Goal: Task Accomplishment & Management: Complete application form

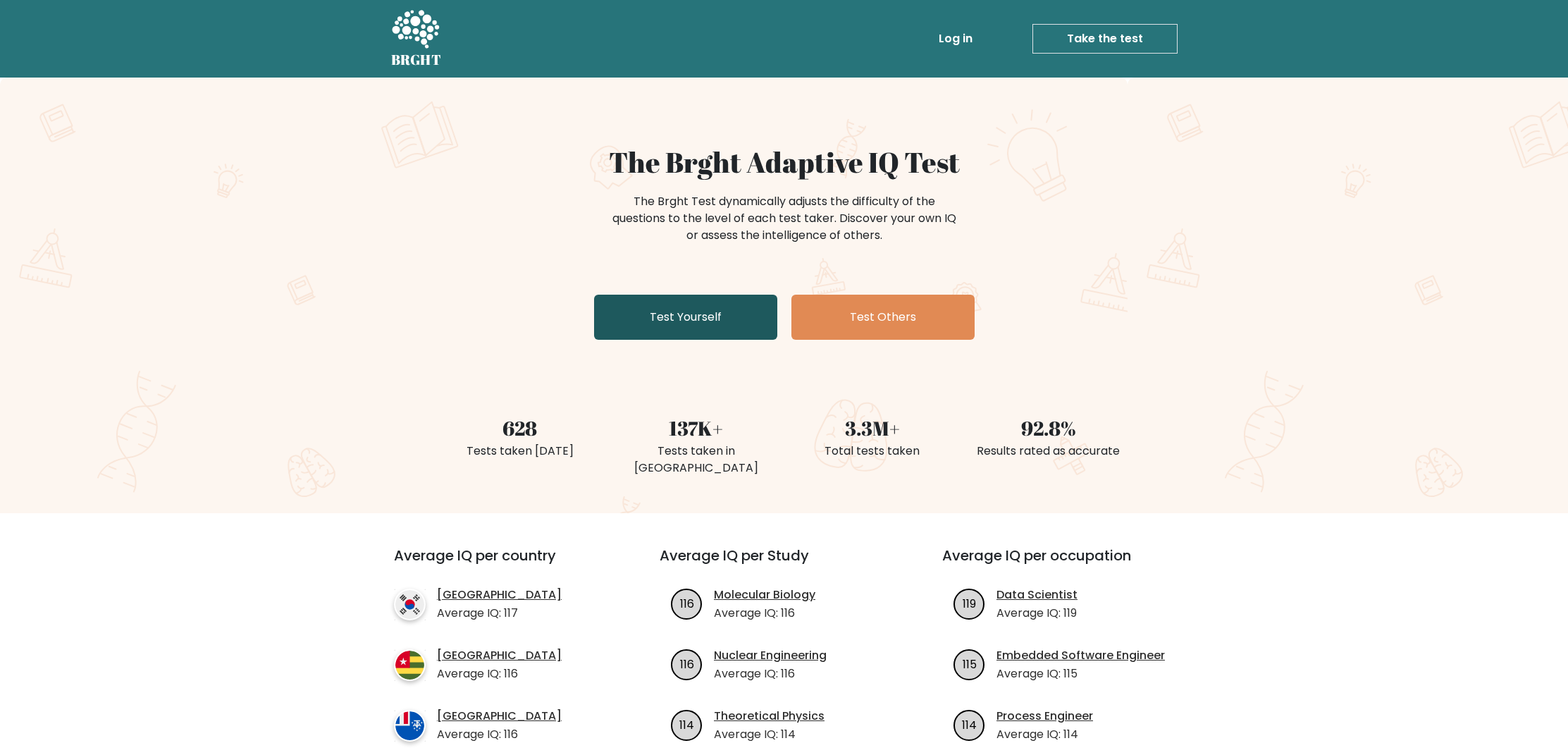
click at [662, 317] on link "Test Yourself" at bounding box center [686, 317] width 184 height 45
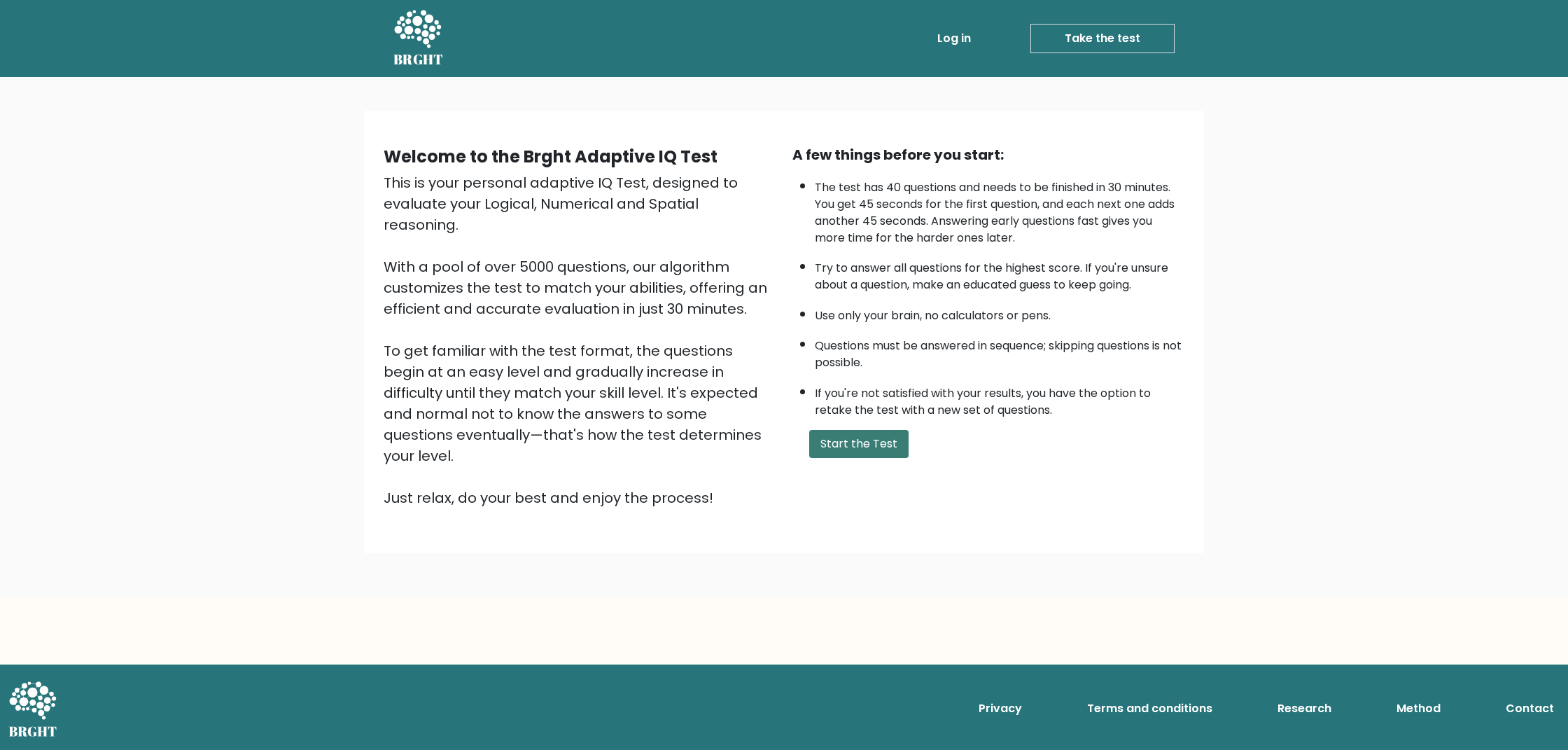
click at [867, 445] on button "Start the Test" at bounding box center [858, 444] width 99 height 28
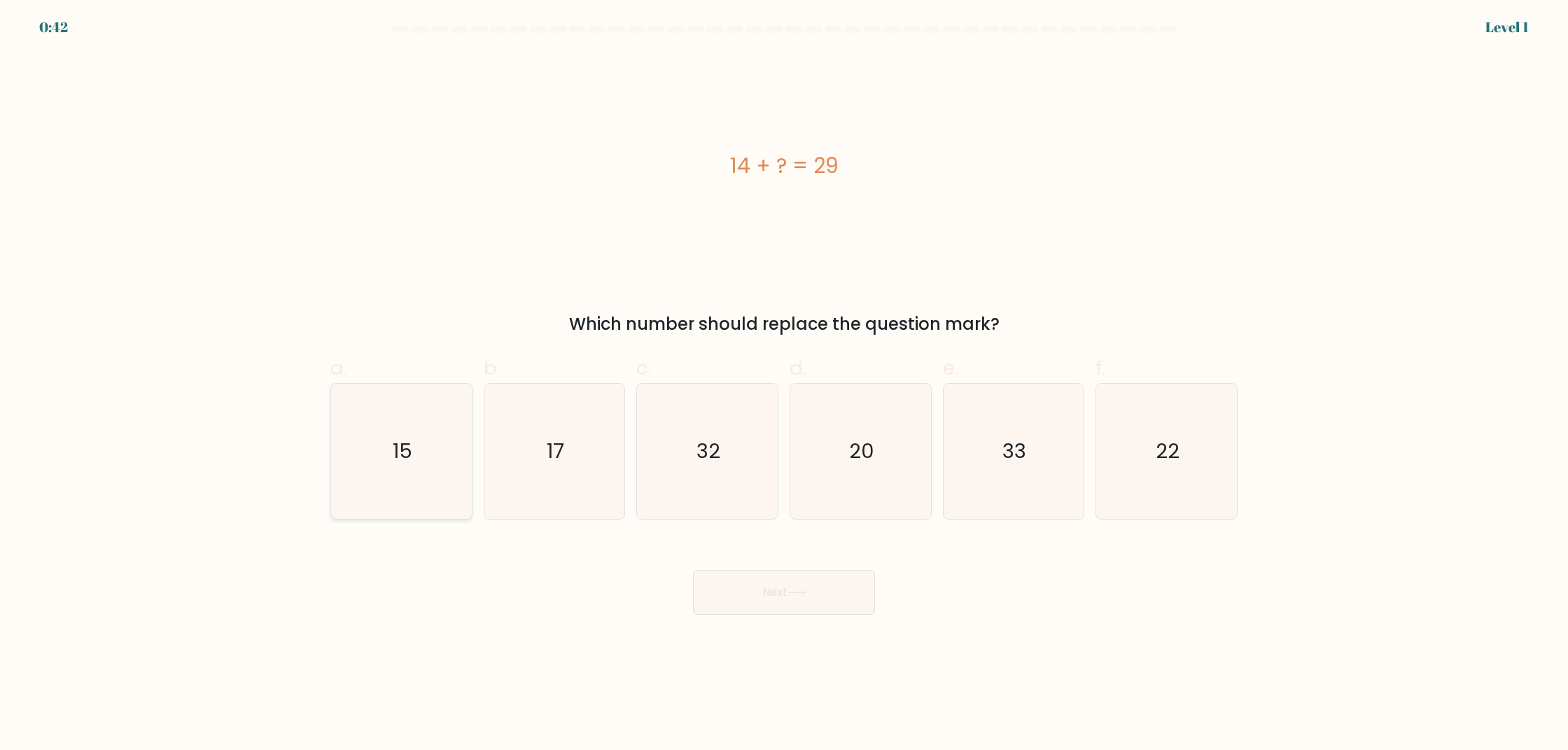
click at [447, 423] on icon "15" at bounding box center [401, 451] width 135 height 135
click at [784, 384] on input "a. 15" at bounding box center [784, 380] width 1 height 9
radio input "true"
click at [752, 610] on button "Next" at bounding box center [784, 591] width 182 height 44
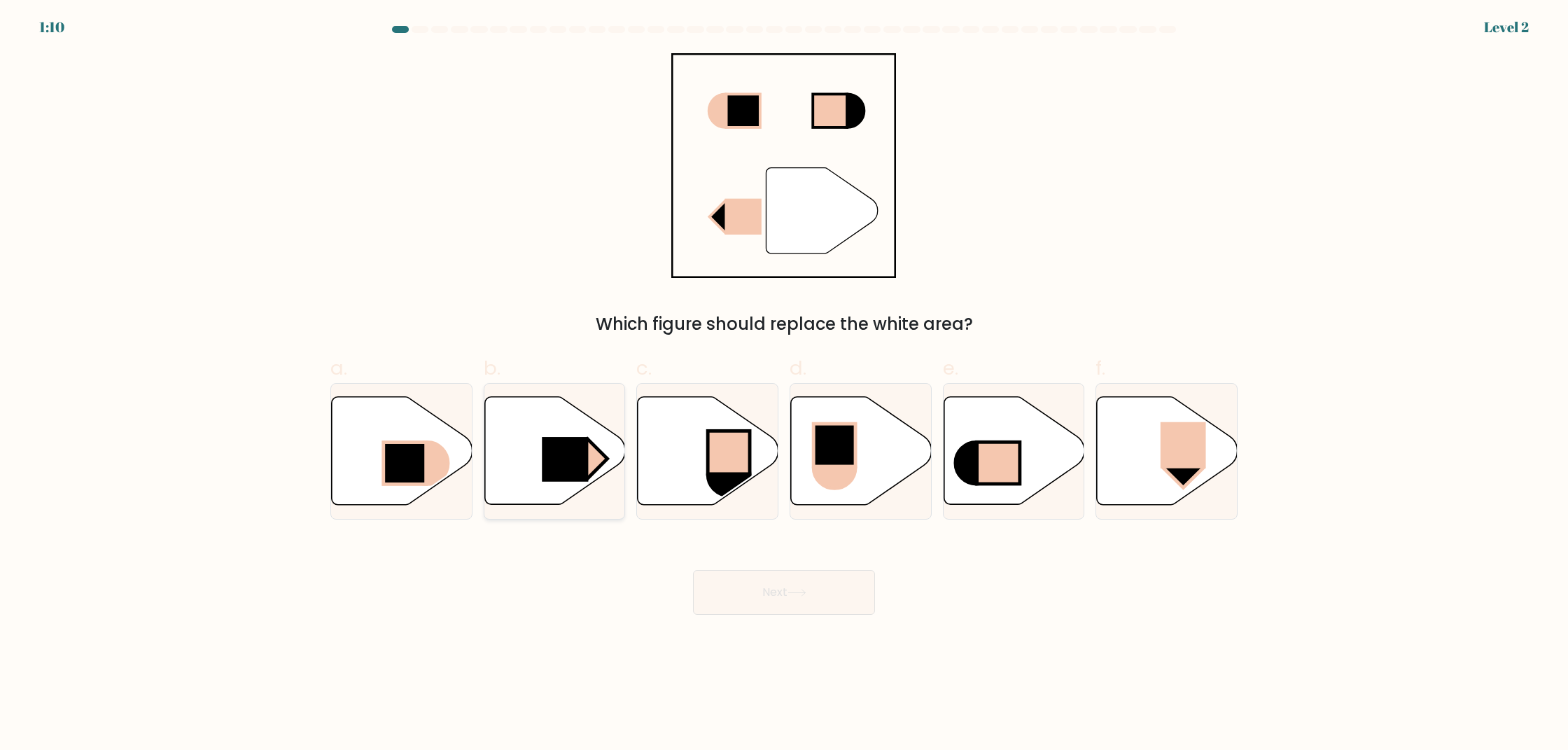
click at [537, 453] on icon at bounding box center [554, 451] width 141 height 108
click at [784, 384] on input "b." at bounding box center [784, 380] width 1 height 9
radio input "true"
click at [747, 604] on button "Next" at bounding box center [784, 591] width 182 height 44
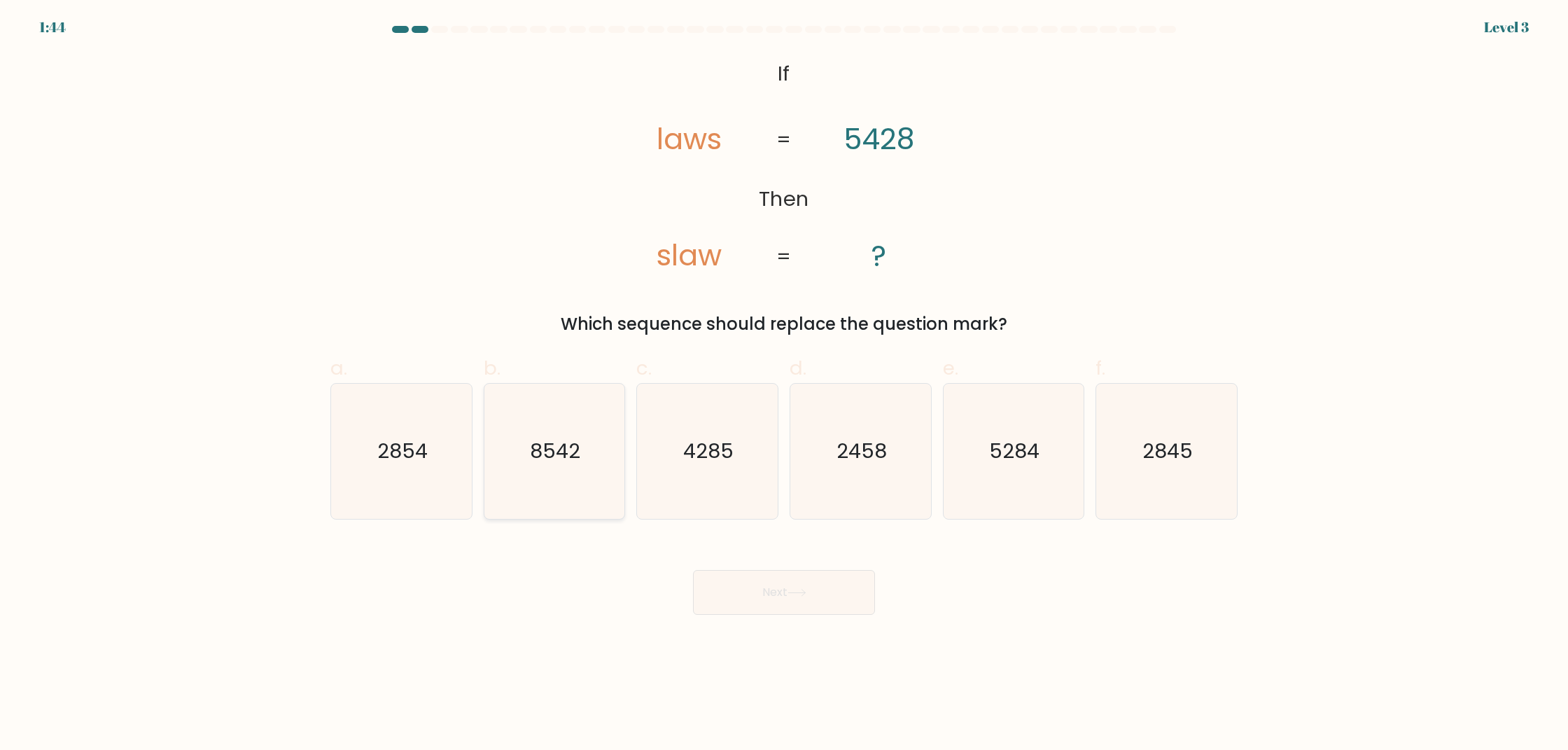
click at [576, 465] on icon "8542" at bounding box center [553, 451] width 135 height 135
click at [784, 384] on input "b. 8542" at bounding box center [784, 380] width 1 height 9
radio input "true"
click at [793, 600] on button "Next" at bounding box center [784, 591] width 182 height 44
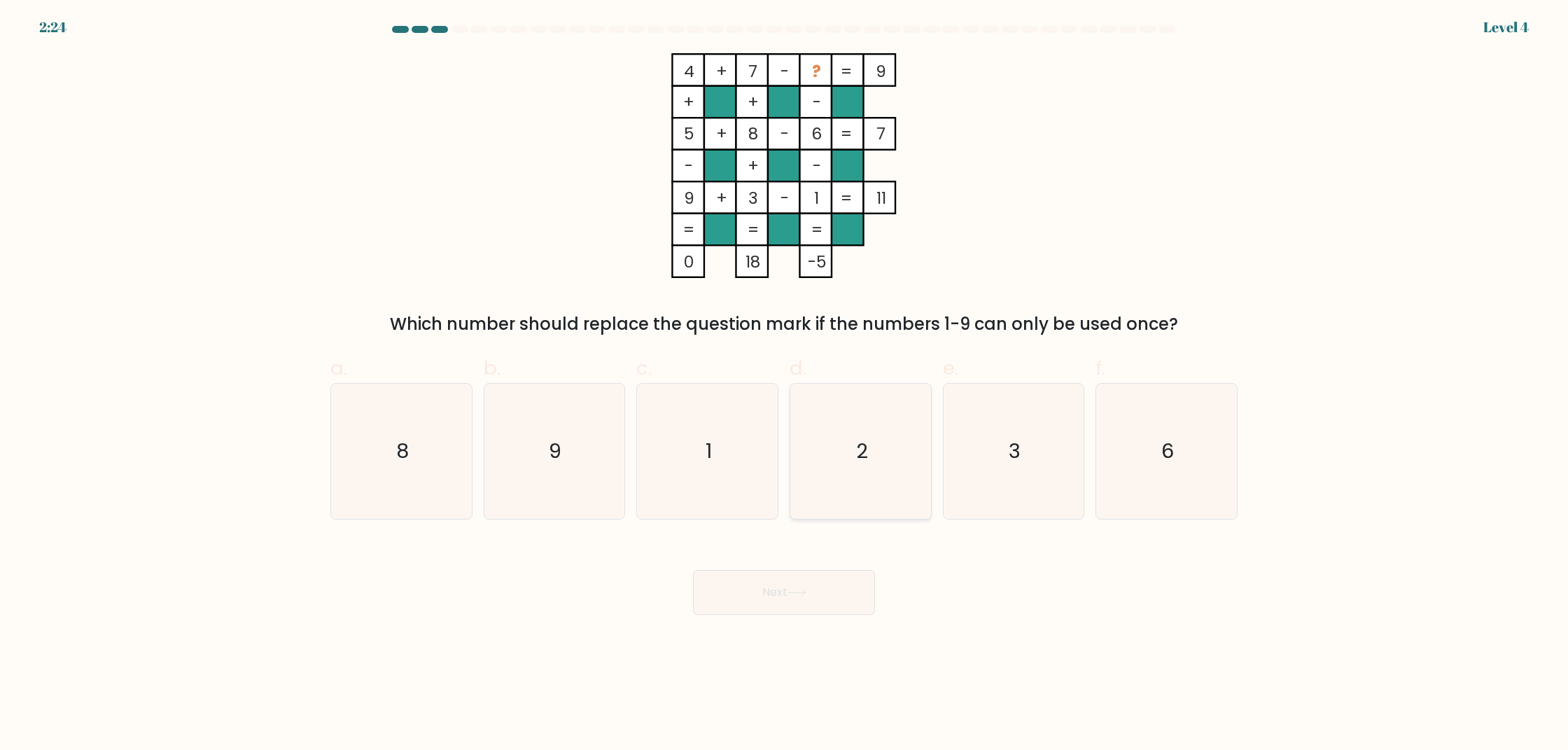
click at [886, 478] on icon "2" at bounding box center [860, 451] width 135 height 135
click at [784, 384] on input "d. 2" at bounding box center [784, 380] width 1 height 9
radio input "true"
click at [867, 577] on button "Next" at bounding box center [784, 591] width 182 height 44
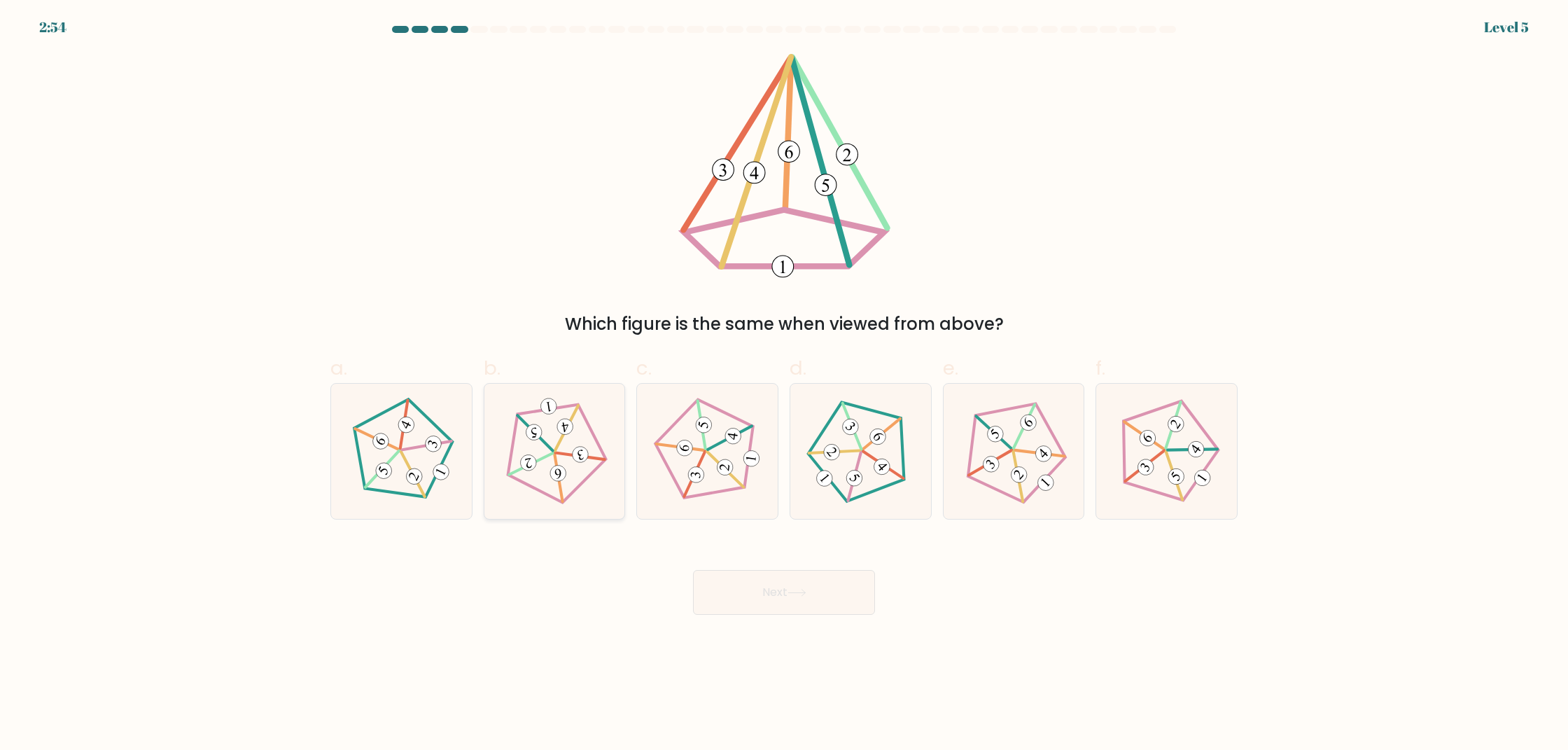
click at [567, 448] on icon at bounding box center [554, 451] width 108 height 108
click at [784, 384] on input "b." at bounding box center [784, 380] width 1 height 9
radio input "true"
click at [791, 579] on button "Next" at bounding box center [784, 591] width 182 height 44
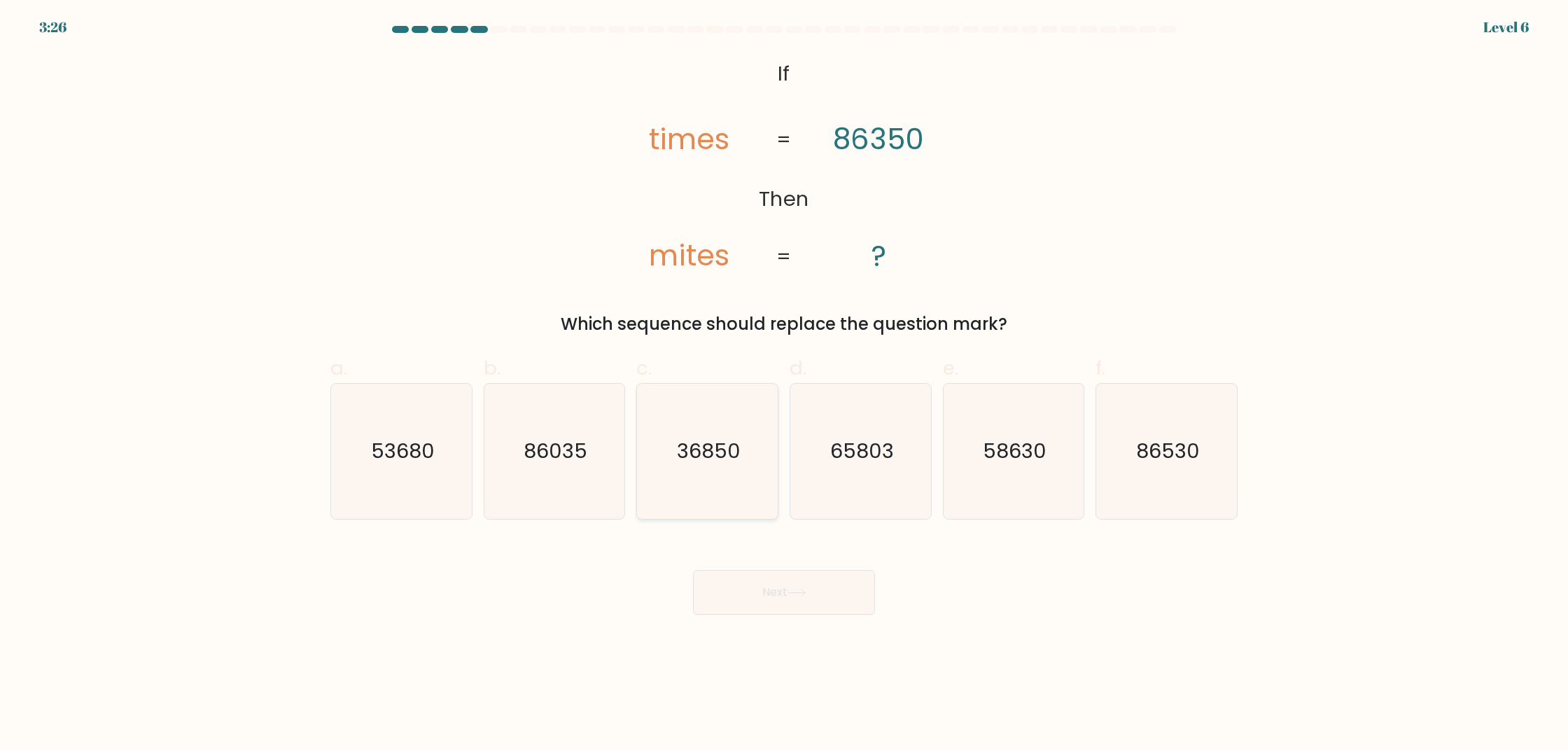
click at [733, 473] on icon "36850" at bounding box center [707, 451] width 135 height 135
click at [784, 384] on input "c. 36850" at bounding box center [784, 380] width 1 height 9
radio input "true"
click at [774, 572] on button "Next" at bounding box center [784, 591] width 182 height 44
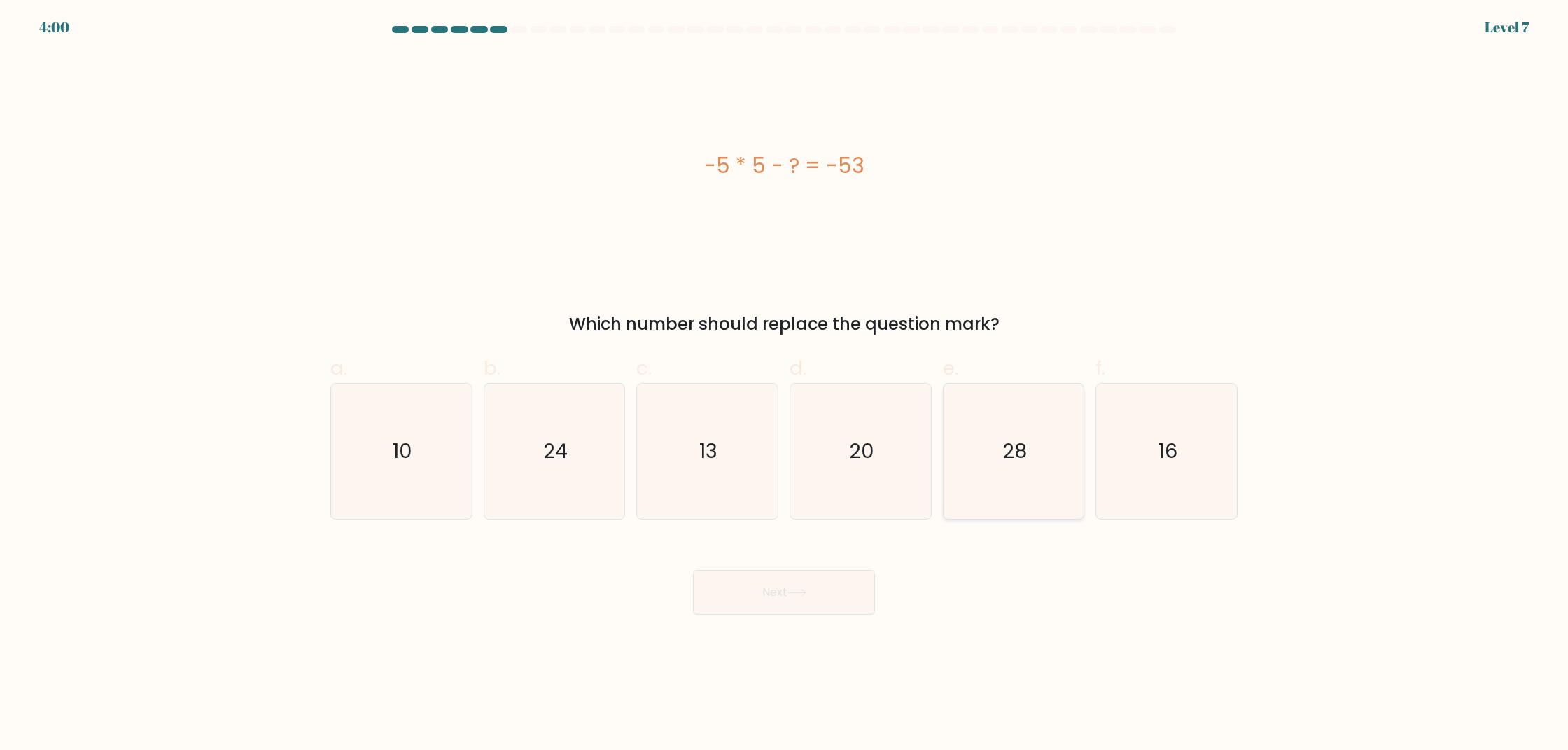
click at [1038, 473] on icon "28" at bounding box center [1013, 451] width 135 height 135
click at [784, 384] on input "e. 28" at bounding box center [784, 380] width 1 height 9
radio input "true"
click at [836, 594] on button "Next" at bounding box center [784, 591] width 182 height 44
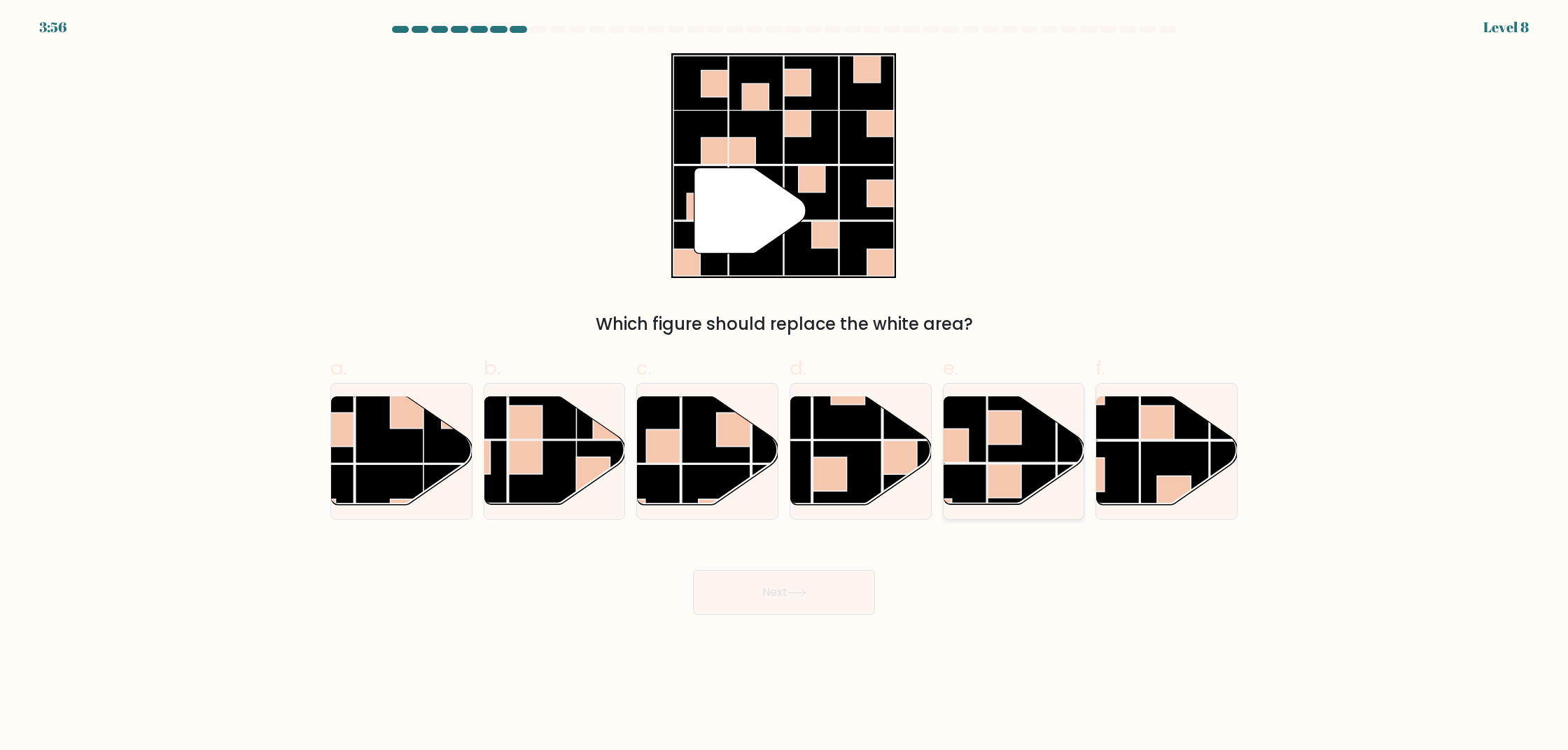
click at [987, 486] on rect at bounding box center [1004, 481] width 34 height 34
click at [784, 384] on input "e." at bounding box center [784, 380] width 1 height 9
radio input "true"
click at [783, 597] on button "Next" at bounding box center [784, 591] width 182 height 44
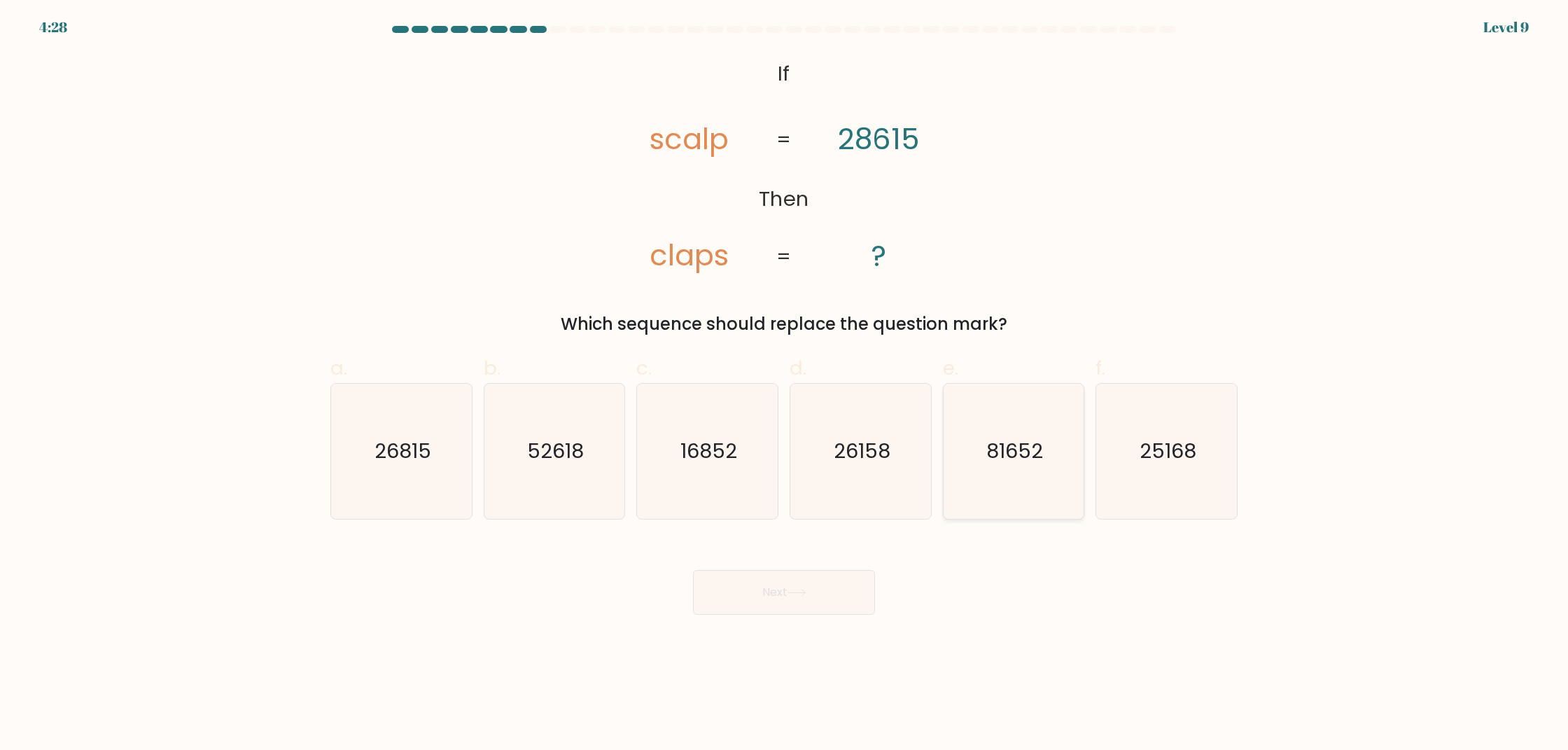
click at [1031, 459] on text "81652" at bounding box center [1015, 452] width 57 height 28
click at [784, 384] on input "e. 81652" at bounding box center [784, 380] width 1 height 9
radio input "true"
click at [756, 589] on button "Next" at bounding box center [784, 591] width 182 height 44
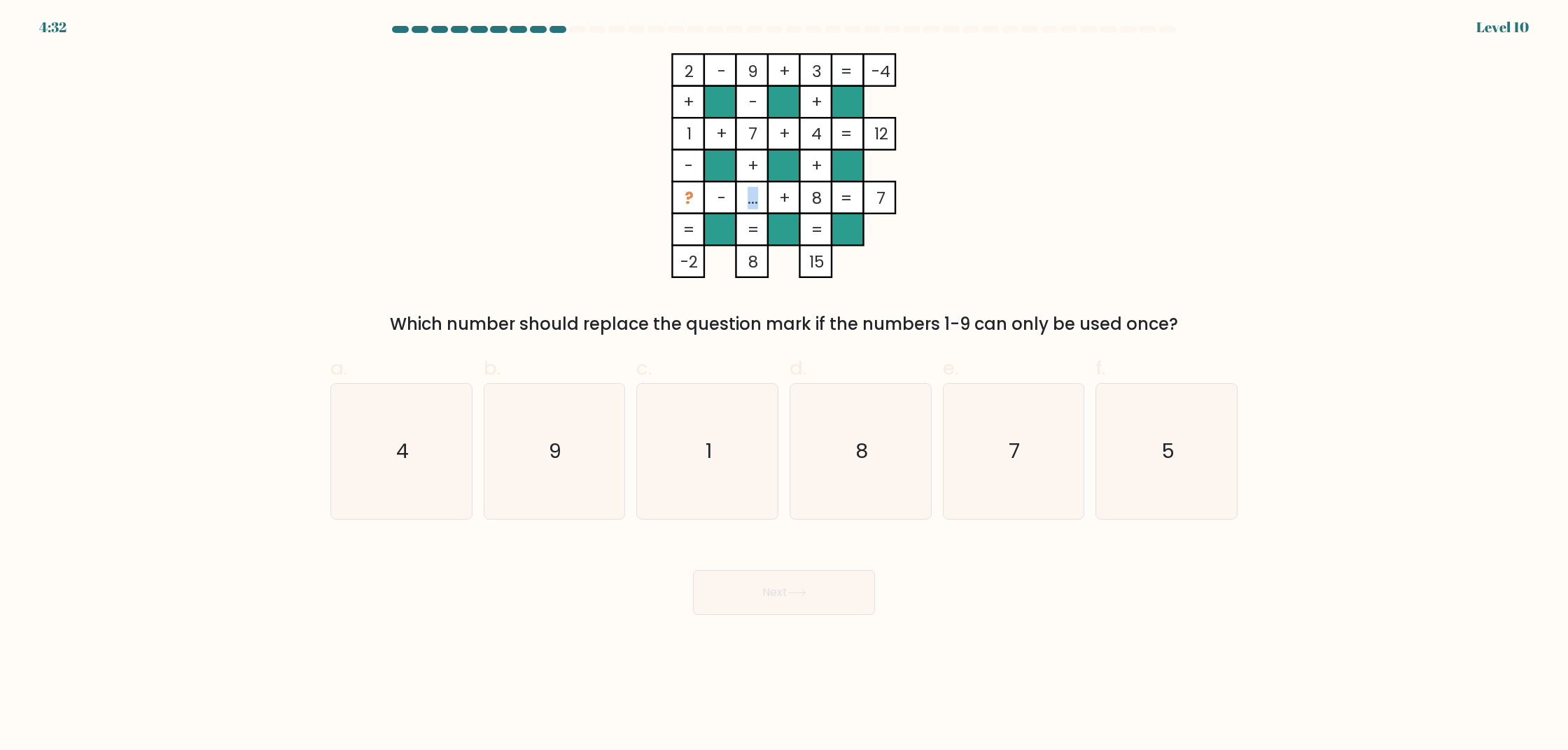
drag, startPoint x: 748, startPoint y: 197, endPoint x: 755, endPoint y: 198, distance: 7.1
click at [755, 198] on tspan "..." at bounding box center [752, 198] width 10 height 23
drag, startPoint x: 741, startPoint y: 193, endPoint x: 751, endPoint y: 205, distance: 15.6
click at [750, 210] on rect at bounding box center [752, 197] width 32 height 32
click at [750, 202] on tspan "..." at bounding box center [752, 198] width 10 height 23
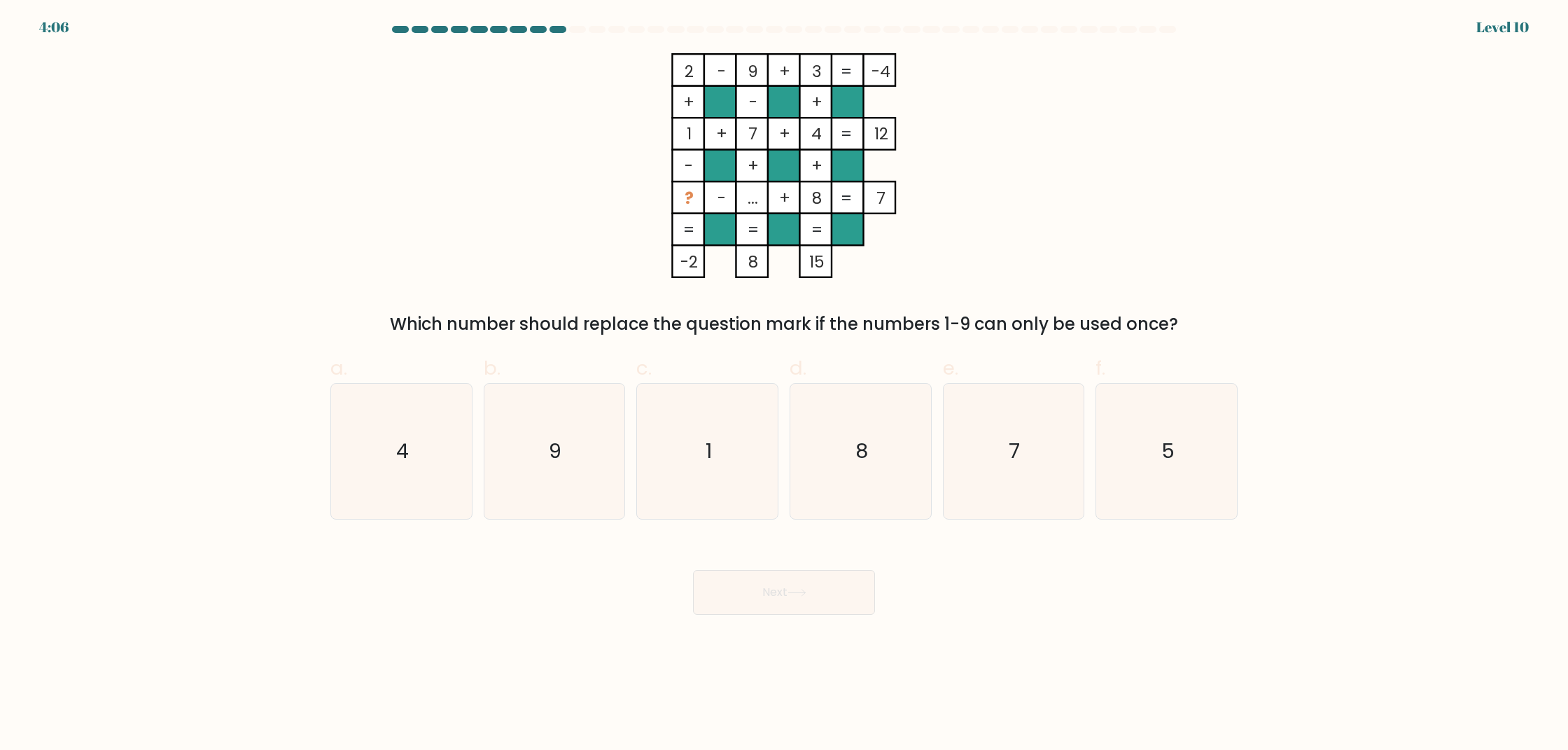
click at [750, 201] on tspan "..." at bounding box center [752, 198] width 10 height 23
click at [750, 202] on tspan "..." at bounding box center [752, 198] width 10 height 23
click at [983, 423] on icon "7" at bounding box center [1013, 451] width 135 height 135
click at [784, 384] on input "e. 7" at bounding box center [784, 380] width 1 height 9
radio input "true"
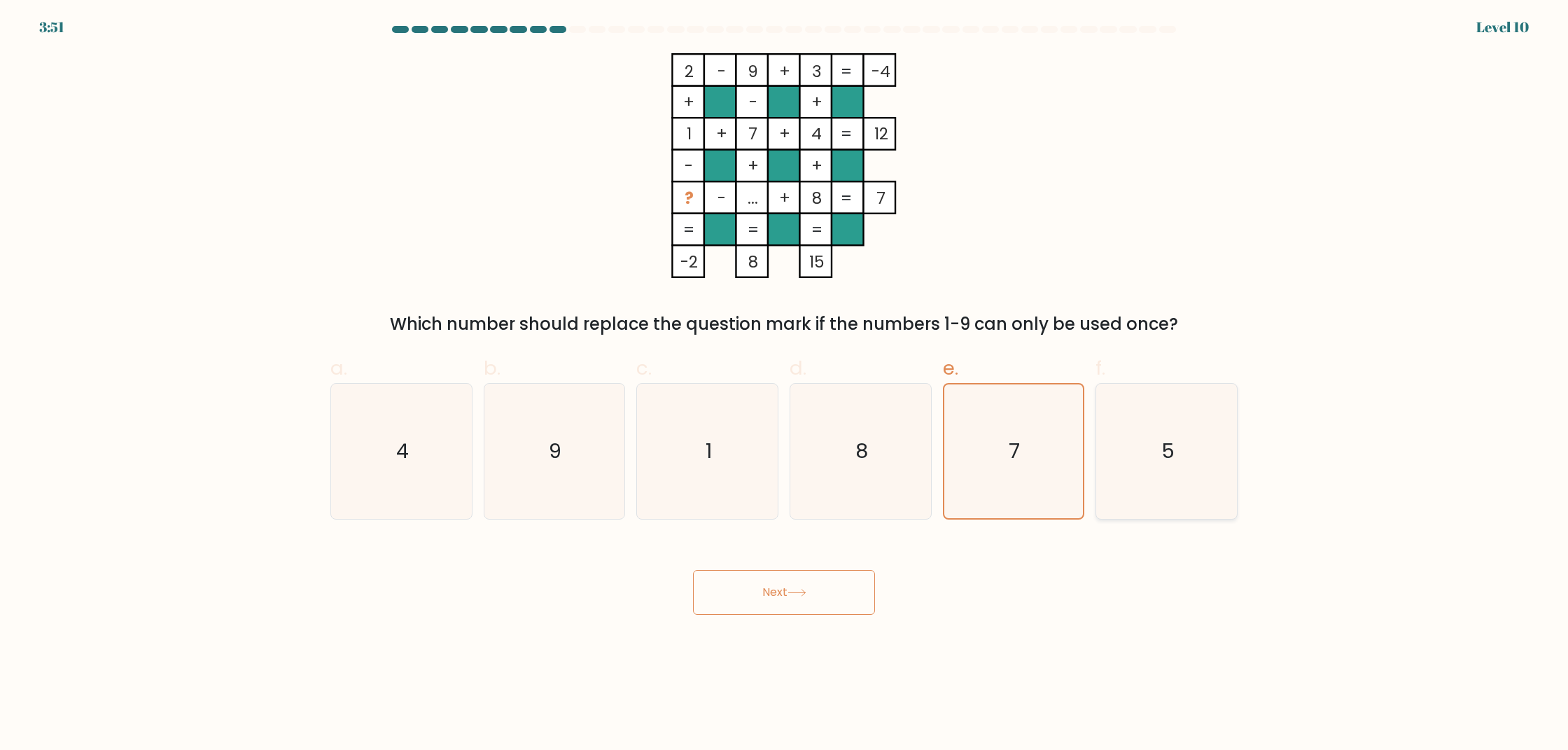
click at [1121, 470] on icon "5" at bounding box center [1166, 451] width 135 height 135
click at [784, 384] on input "f. 5" at bounding box center [784, 380] width 1 height 9
radio input "true"
click at [806, 594] on icon at bounding box center [797, 592] width 19 height 8
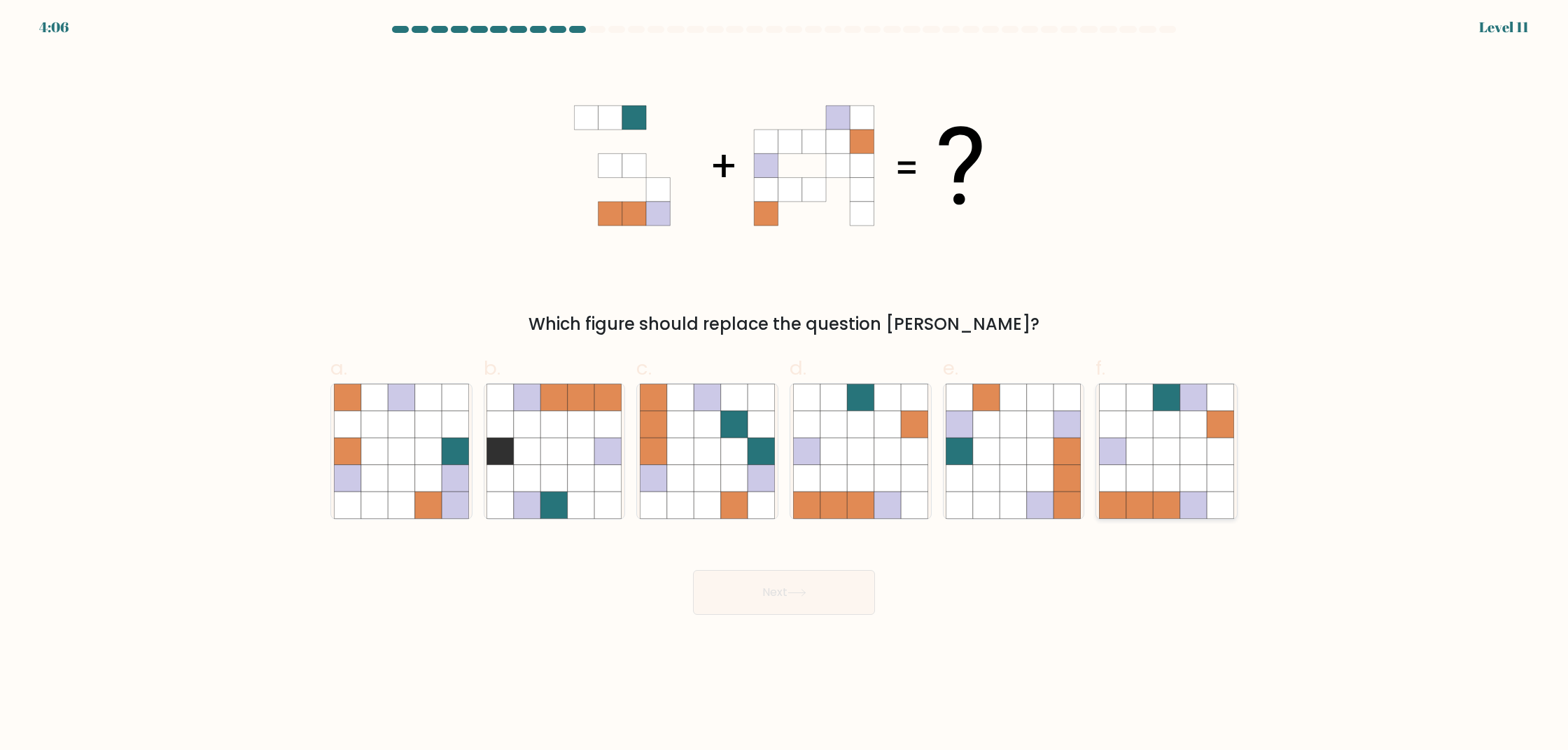
click at [1152, 475] on icon at bounding box center [1139, 477] width 26 height 26
click at [784, 384] on input "f." at bounding box center [784, 380] width 1 height 9
radio input "true"
click at [824, 589] on button "Next" at bounding box center [784, 591] width 182 height 44
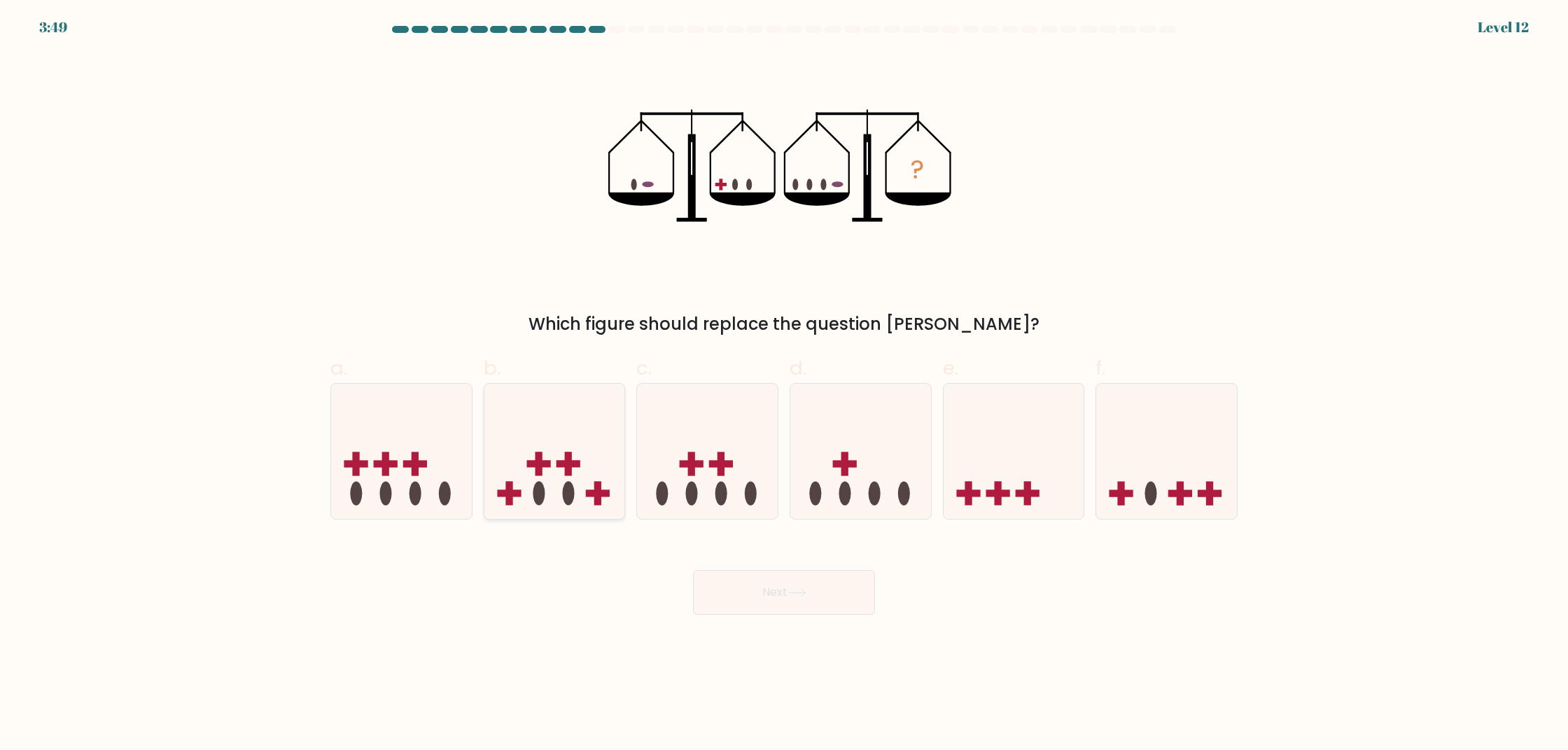
drag, startPoint x: 541, startPoint y: 482, endPoint x: 553, endPoint y: 486, distance: 12.6
click at [541, 482] on icon at bounding box center [554, 451] width 141 height 116
click at [784, 384] on input "b." at bounding box center [784, 380] width 1 height 9
radio input "true"
click at [729, 573] on button "Next" at bounding box center [784, 591] width 182 height 44
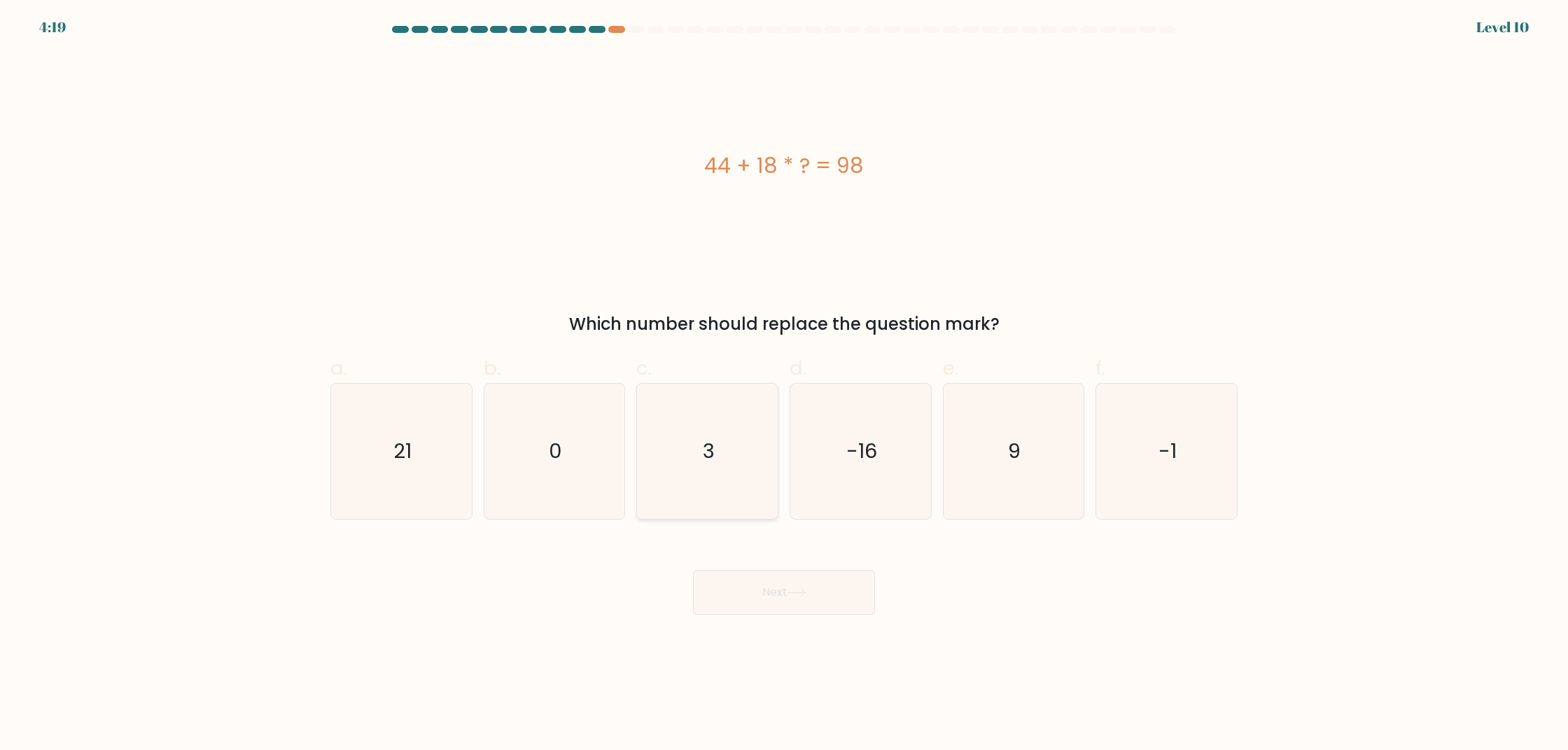
click at [663, 452] on icon "3" at bounding box center [707, 451] width 135 height 135
click at [784, 384] on input "c. 3" at bounding box center [784, 380] width 1 height 9
radio input "true"
click at [746, 559] on div "Next" at bounding box center [784, 575] width 924 height 78
click at [750, 578] on button "Next" at bounding box center [784, 591] width 182 height 44
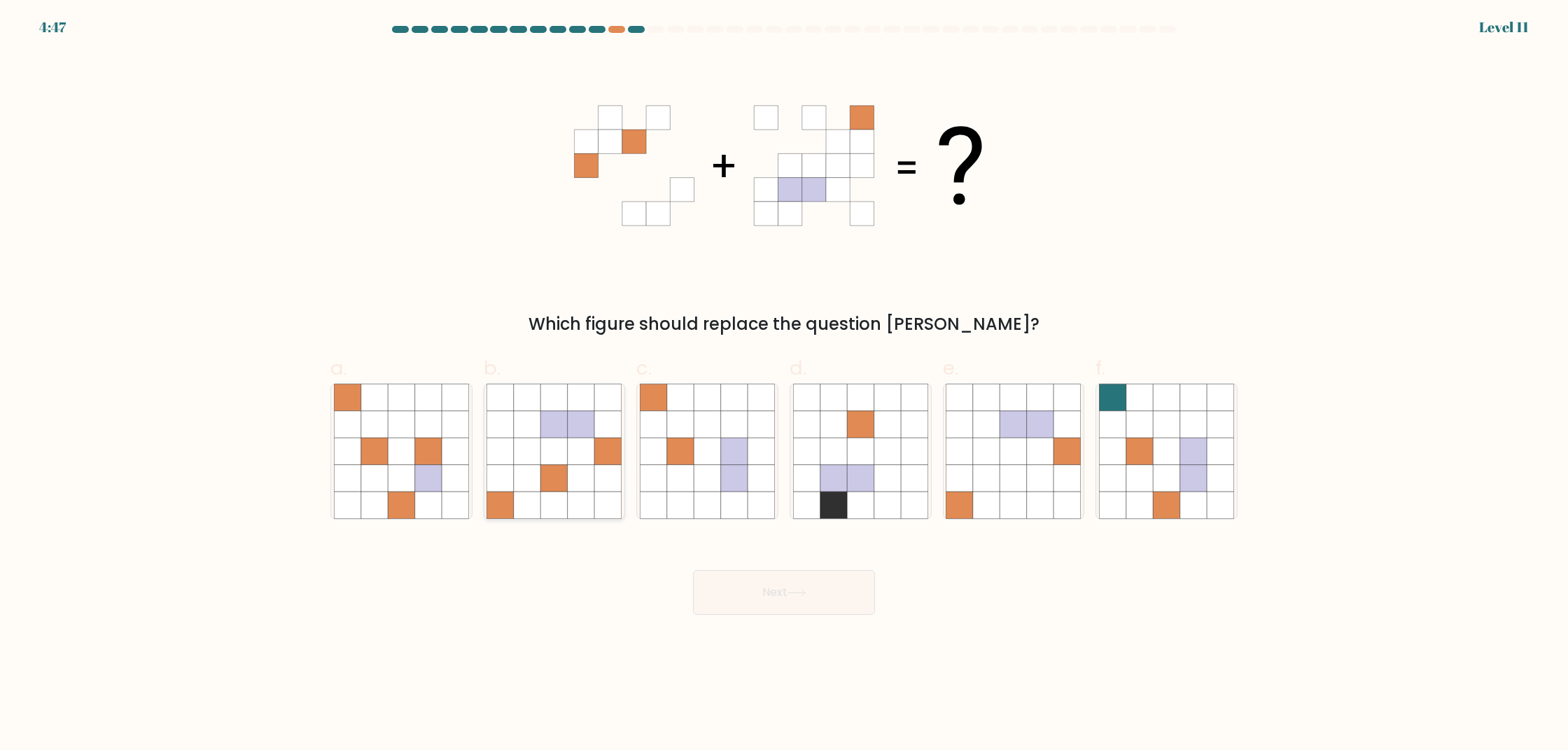
click at [551, 455] on icon at bounding box center [554, 451] width 26 height 26
click at [784, 384] on input "b." at bounding box center [784, 380] width 1 height 9
radio input "true"
click at [788, 622] on body "4:47 Level 11" at bounding box center [784, 375] width 1568 height 750
click at [789, 612] on button "Next" at bounding box center [784, 591] width 182 height 44
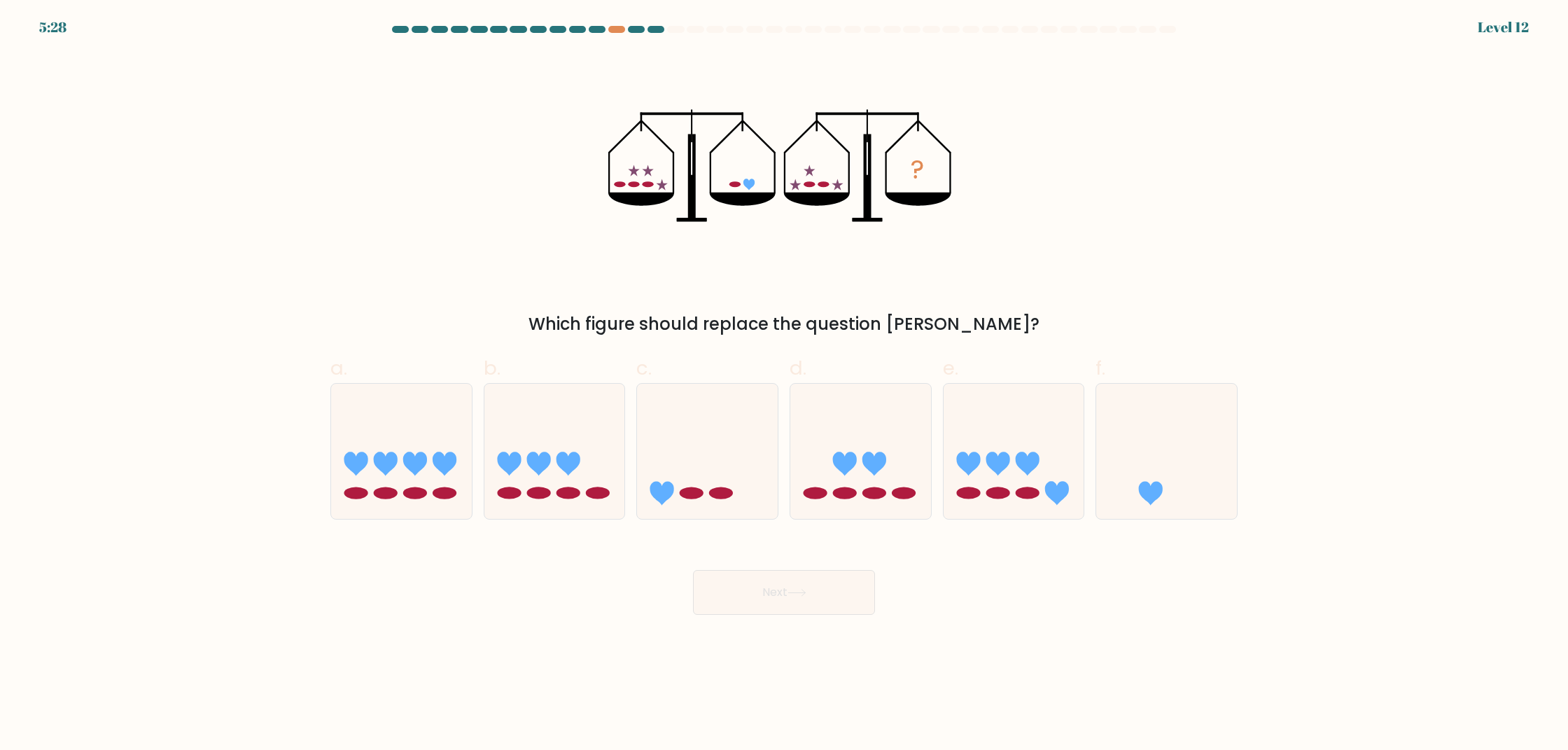
click at [615, 23] on div "5:28 Level 12" at bounding box center [784, 19] width 1568 height 38
click at [615, 27] on div at bounding box center [616, 28] width 17 height 7
click at [615, 30] on div at bounding box center [616, 28] width 17 height 7
click at [647, 31] on at bounding box center [784, 28] width 786 height 7
click at [703, 466] on icon at bounding box center [707, 451] width 141 height 116
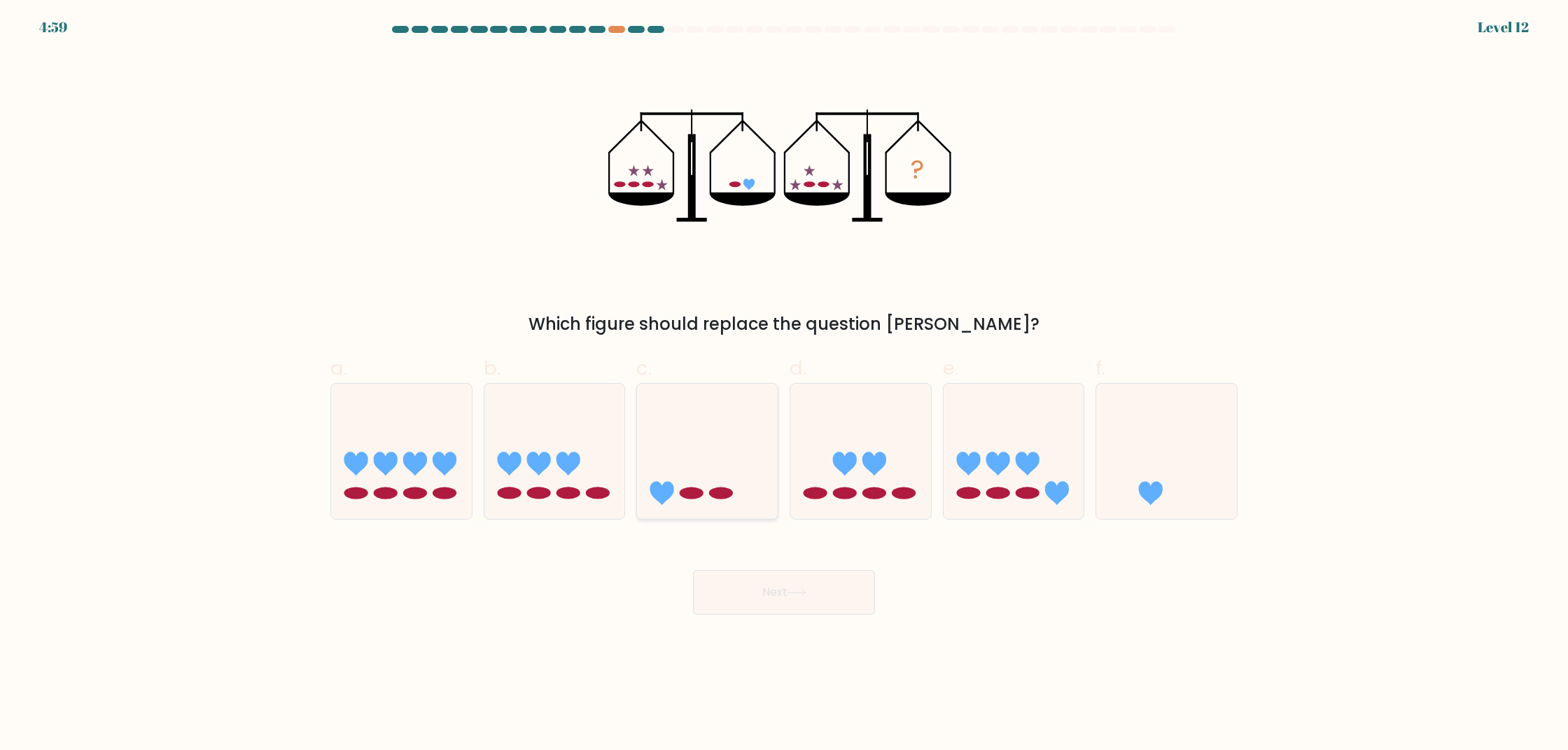
click at [784, 384] on input "c." at bounding box center [784, 380] width 1 height 9
radio input "true"
click at [784, 595] on button "Next" at bounding box center [784, 591] width 182 height 44
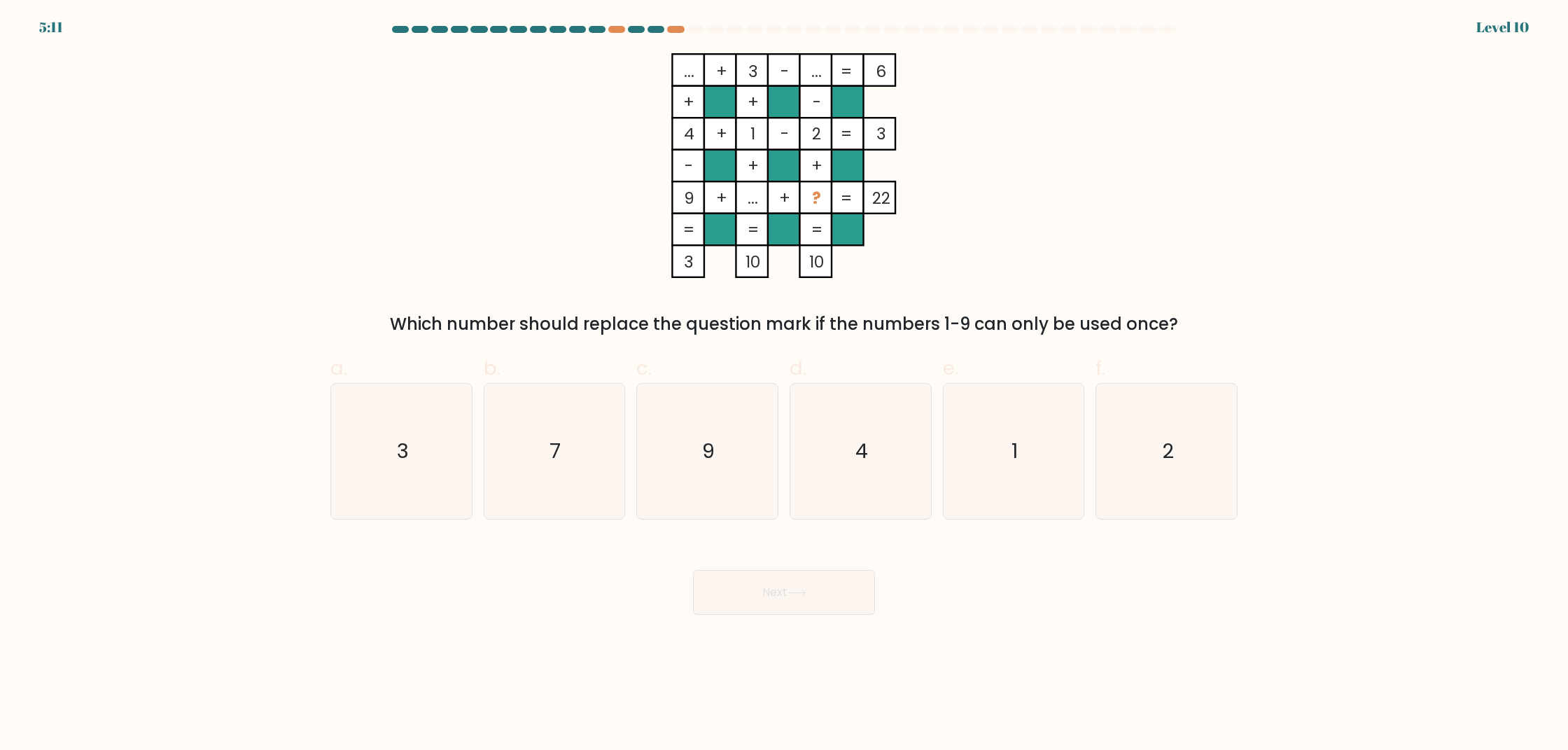
click at [812, 203] on tspan "?" at bounding box center [817, 198] width 9 height 23
click at [820, 199] on tspan "?" at bounding box center [817, 198] width 9 height 23
